Goal: Transaction & Acquisition: Purchase product/service

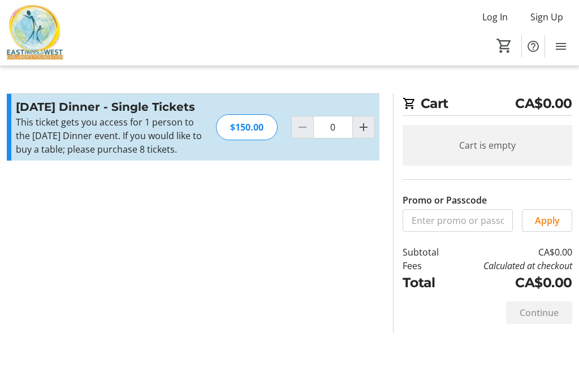
click at [362, 129] on mat-icon "Increment by one" at bounding box center [364, 128] width 14 height 14
click at [360, 128] on mat-icon "Increment by one" at bounding box center [364, 128] width 14 height 14
click at [362, 129] on mat-icon "Increment by one" at bounding box center [364, 128] width 14 height 14
click at [362, 131] on mat-icon "Increment by one" at bounding box center [364, 128] width 14 height 14
click at [361, 130] on mat-icon "Increment by one" at bounding box center [364, 128] width 14 height 14
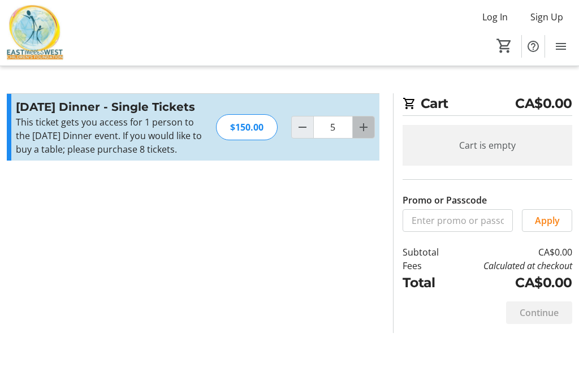
click at [364, 128] on mat-icon "Increment by one" at bounding box center [364, 128] width 14 height 14
click at [364, 127] on mat-icon "Increment by one" at bounding box center [364, 128] width 14 height 14
click at [365, 127] on mat-icon "Increment by one" at bounding box center [364, 128] width 14 height 14
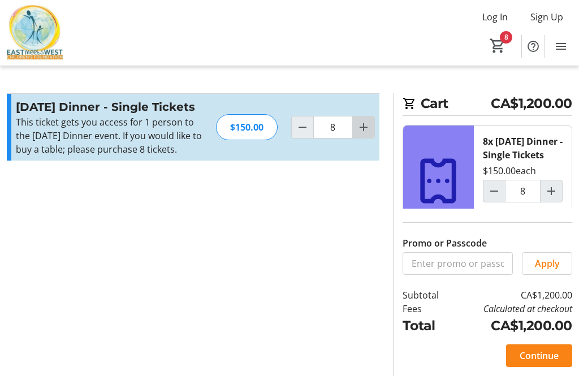
click at [361, 131] on mat-icon "Increment by one" at bounding box center [364, 128] width 14 height 14
click at [362, 131] on mat-icon "Increment by one" at bounding box center [364, 128] width 14 height 14
click at [360, 130] on mat-icon "Increment by one" at bounding box center [364, 128] width 14 height 14
click at [362, 130] on mat-icon "Increment by one" at bounding box center [364, 128] width 14 height 14
click at [364, 129] on mat-icon "Increment by one" at bounding box center [364, 128] width 14 height 14
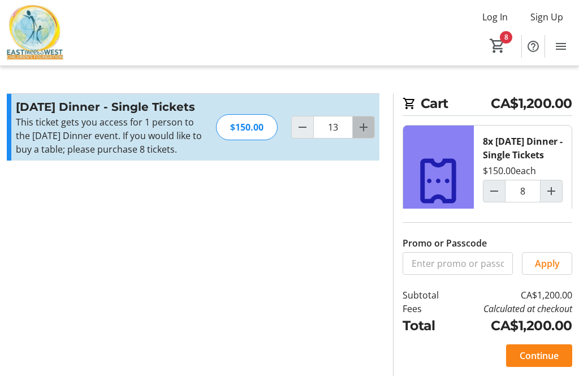
click at [364, 127] on mat-icon "Increment by one" at bounding box center [364, 128] width 14 height 14
click at [363, 127] on mat-icon "Increment by one" at bounding box center [364, 128] width 14 height 14
click at [364, 128] on mat-icon "Increment by one" at bounding box center [364, 128] width 14 height 14
click at [367, 132] on mat-icon "Increment by one" at bounding box center [364, 128] width 14 height 14
type input "17"
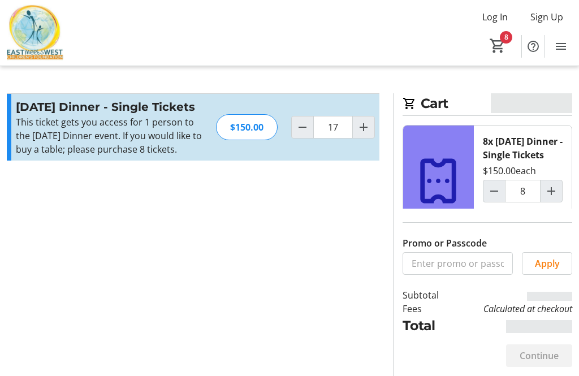
type input "17"
click at [295, 134] on span "Decrement by one" at bounding box center [302, 127] width 21 height 21
type input "16"
